Goal: Transaction & Acquisition: Book appointment/travel/reservation

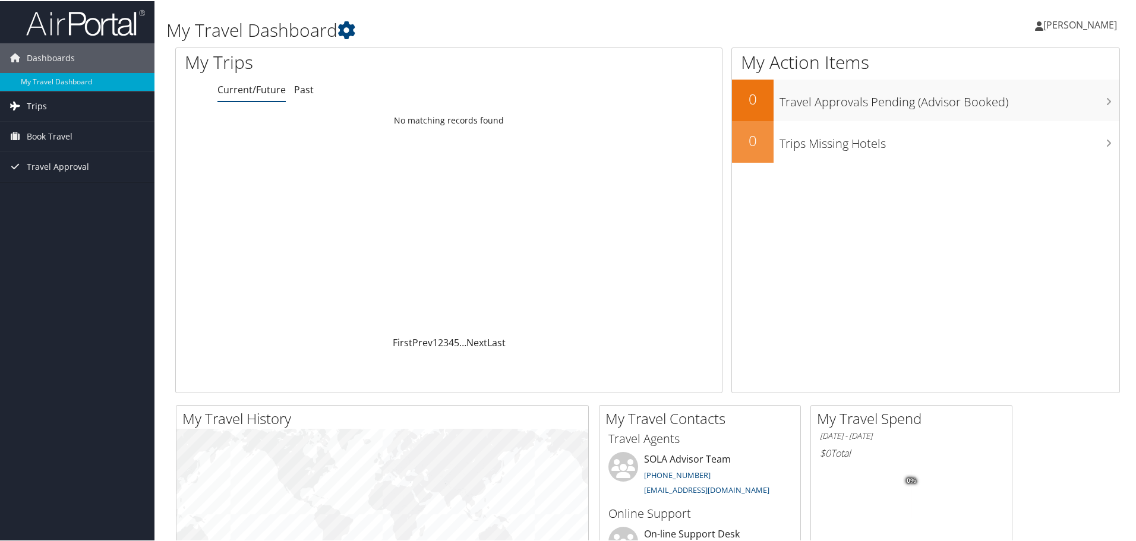
click at [71, 108] on link "Trips" at bounding box center [77, 105] width 155 height 30
click at [80, 191] on link "Book Travel" at bounding box center [77, 189] width 155 height 30
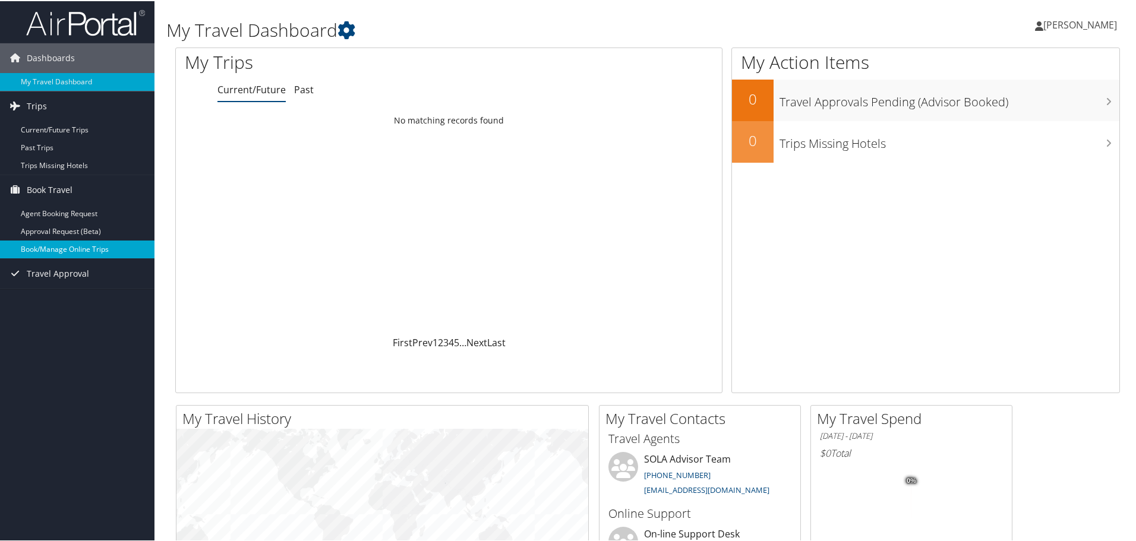
click at [89, 247] on link "Book/Manage Online Trips" at bounding box center [77, 249] width 155 height 18
